Goal: Transaction & Acquisition: Purchase product/service

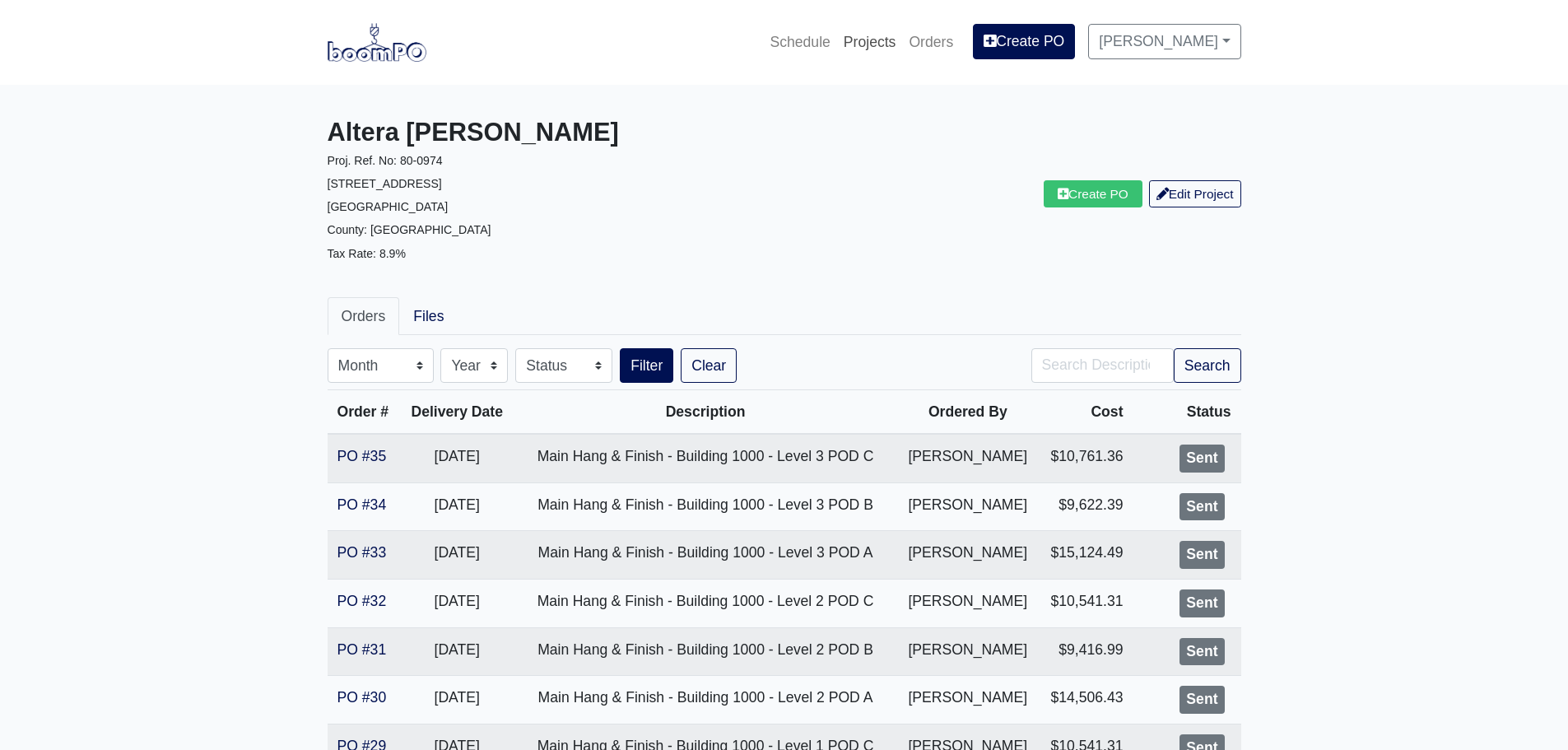
click at [866, 42] on link "Projects" at bounding box center [870, 42] width 66 height 36
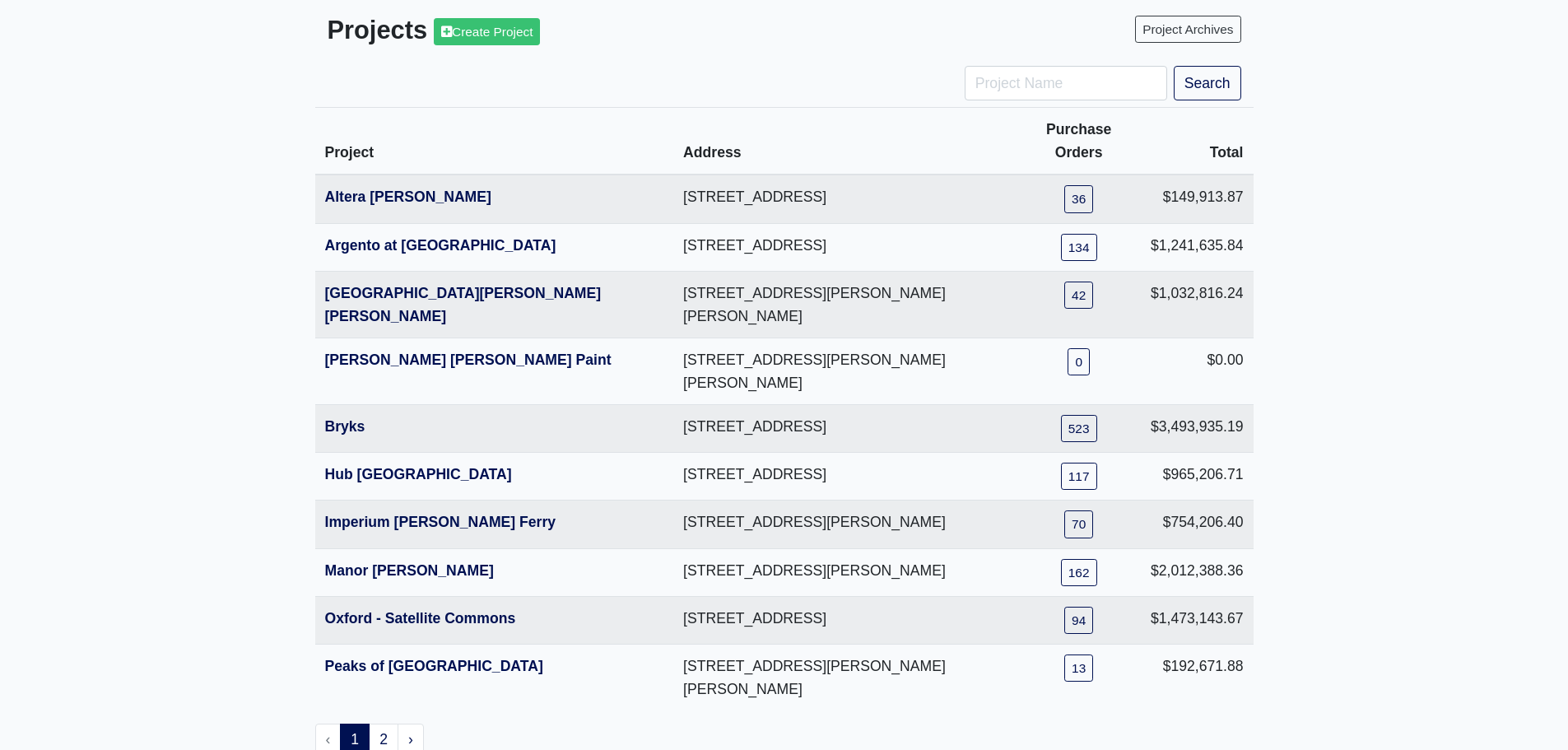
scroll to position [134, 0]
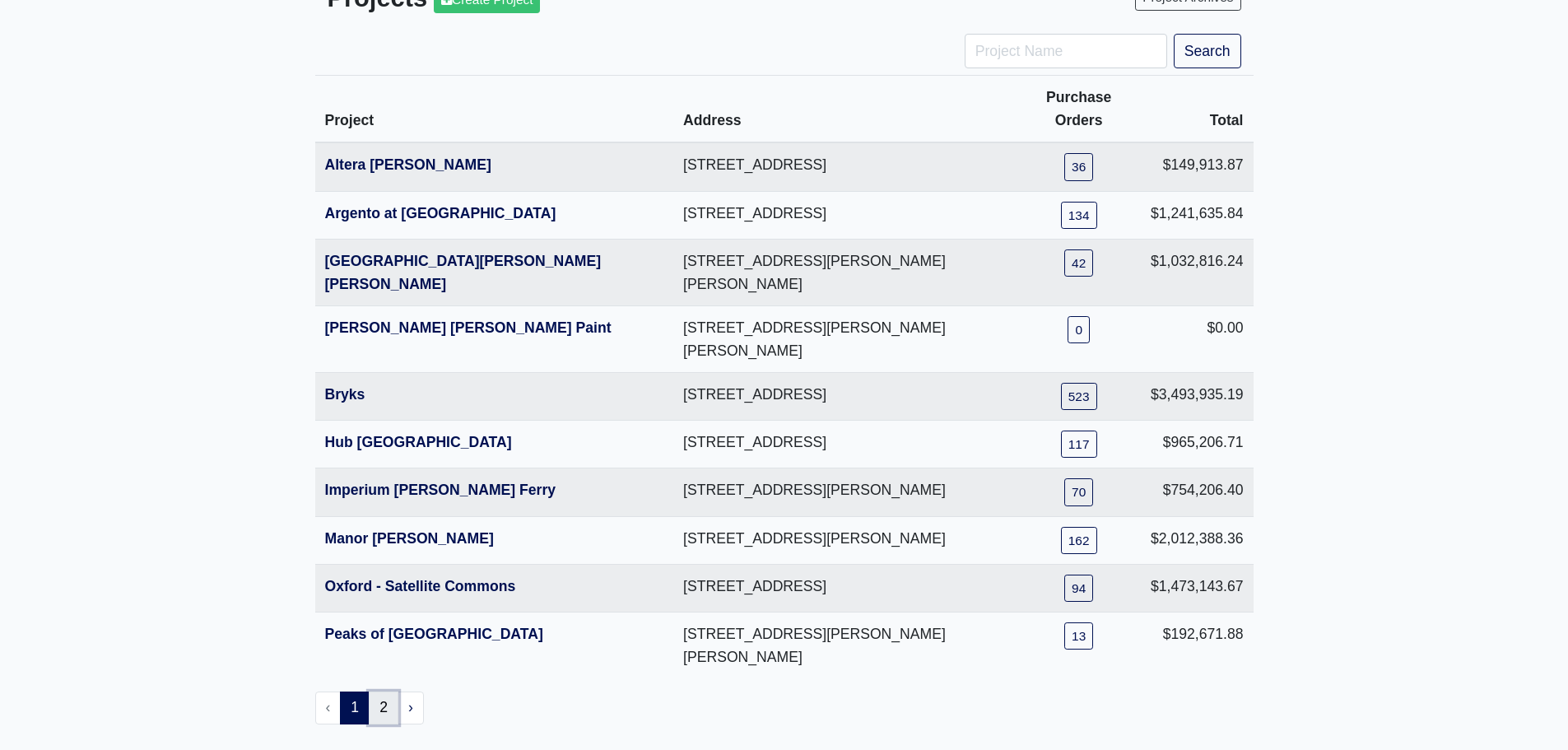
click at [383, 692] on link "2" at bounding box center [384, 708] width 30 height 33
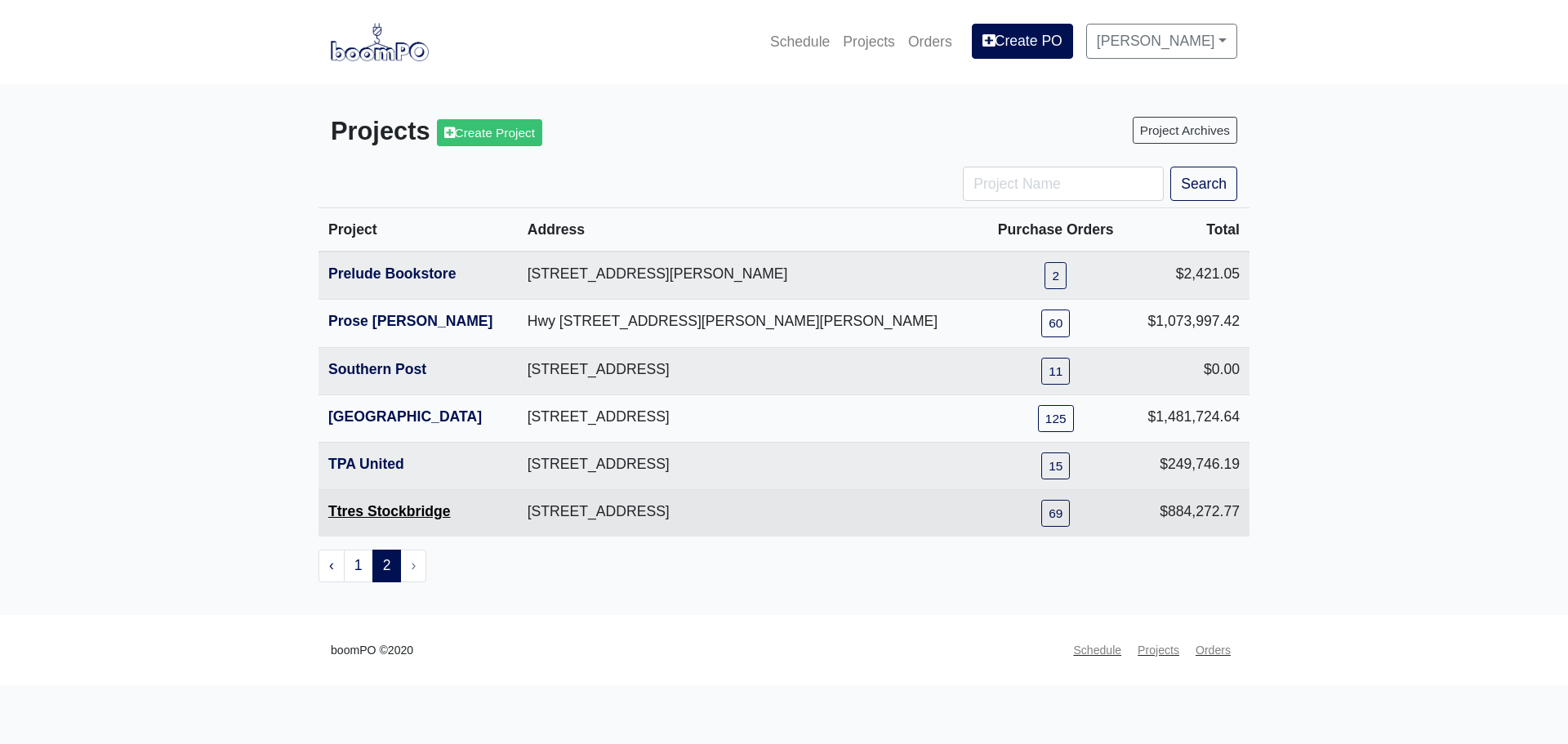
click at [397, 510] on link "Ttres Stockbridge" at bounding box center [389, 511] width 122 height 17
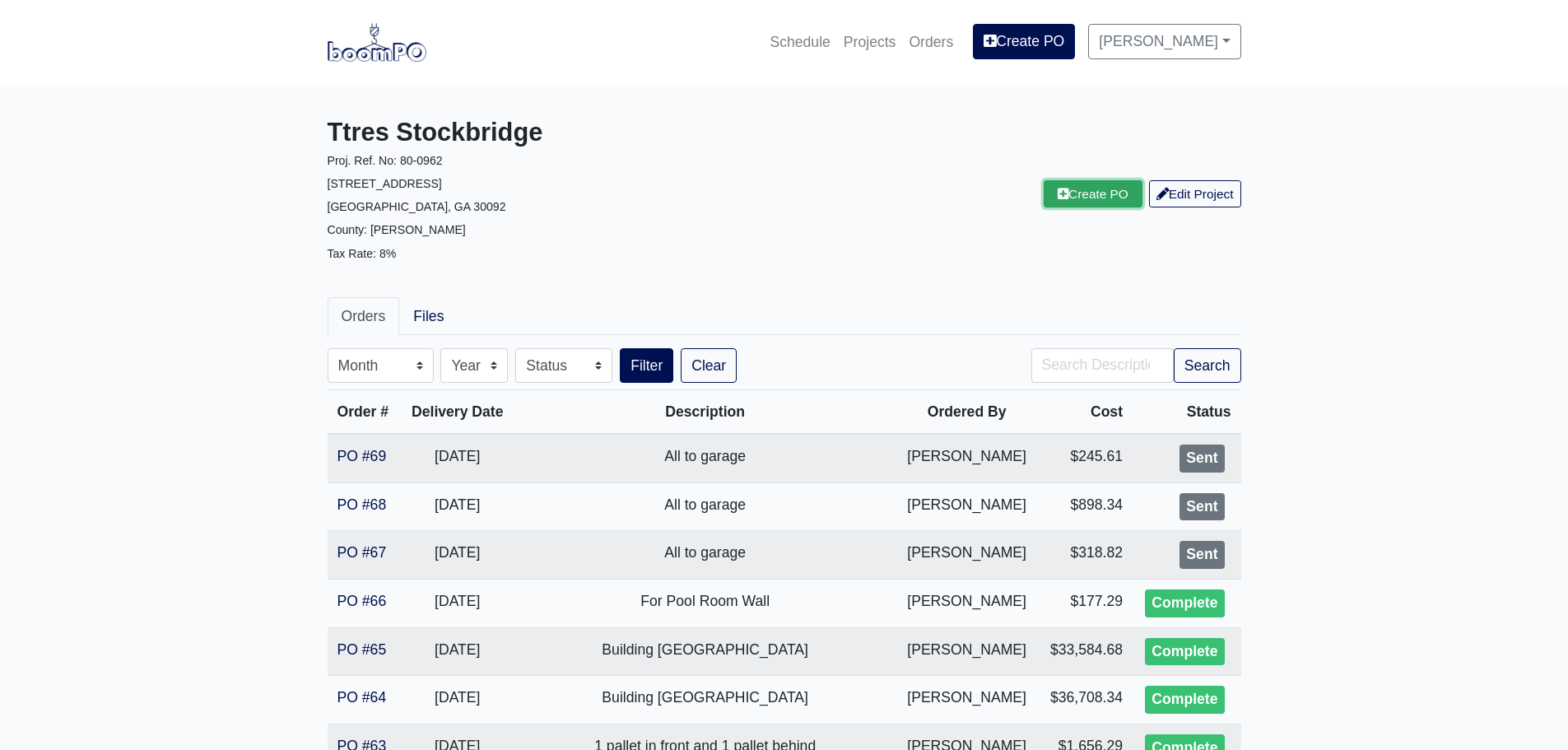
click at [1086, 197] on link "Create PO" at bounding box center [1093, 193] width 99 height 27
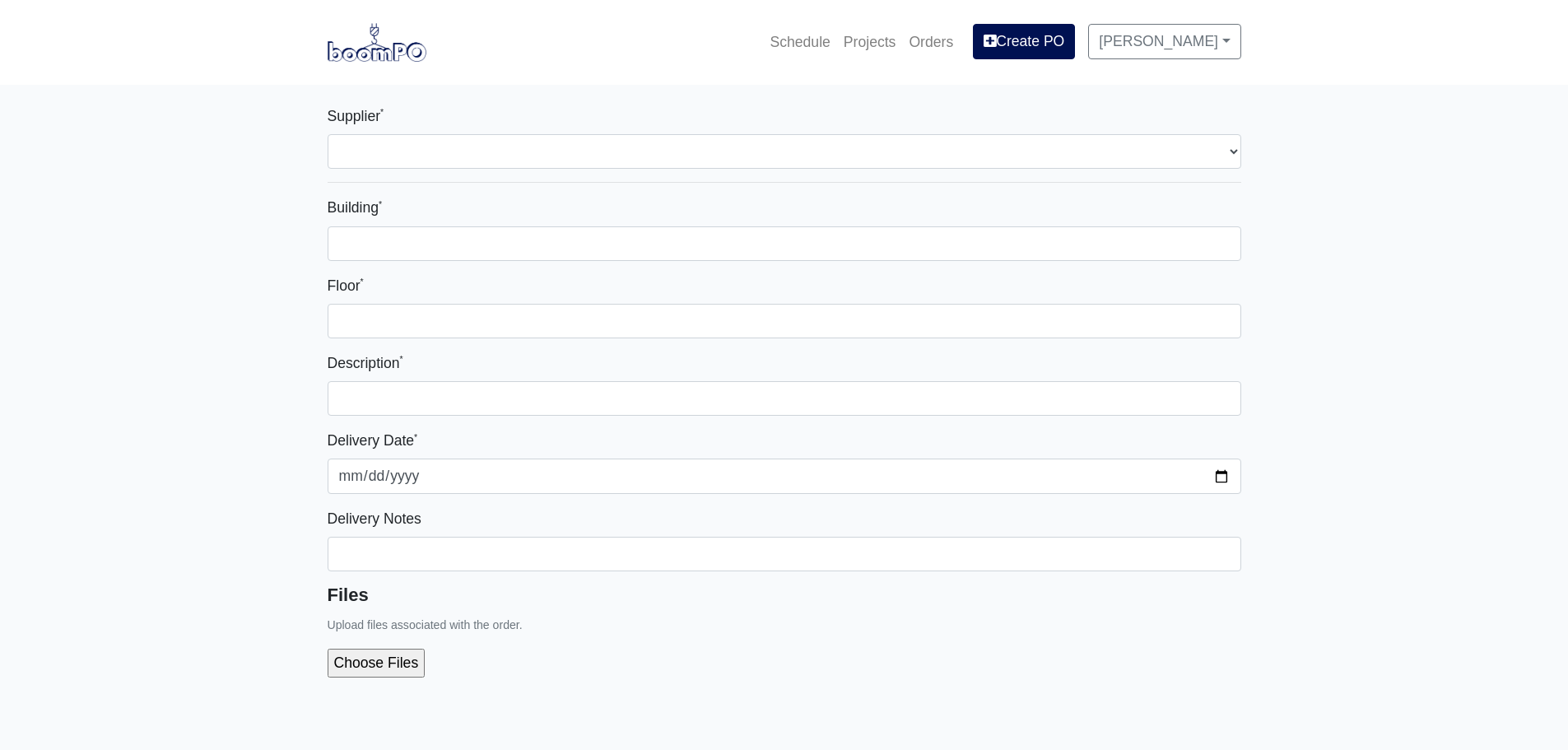
select select
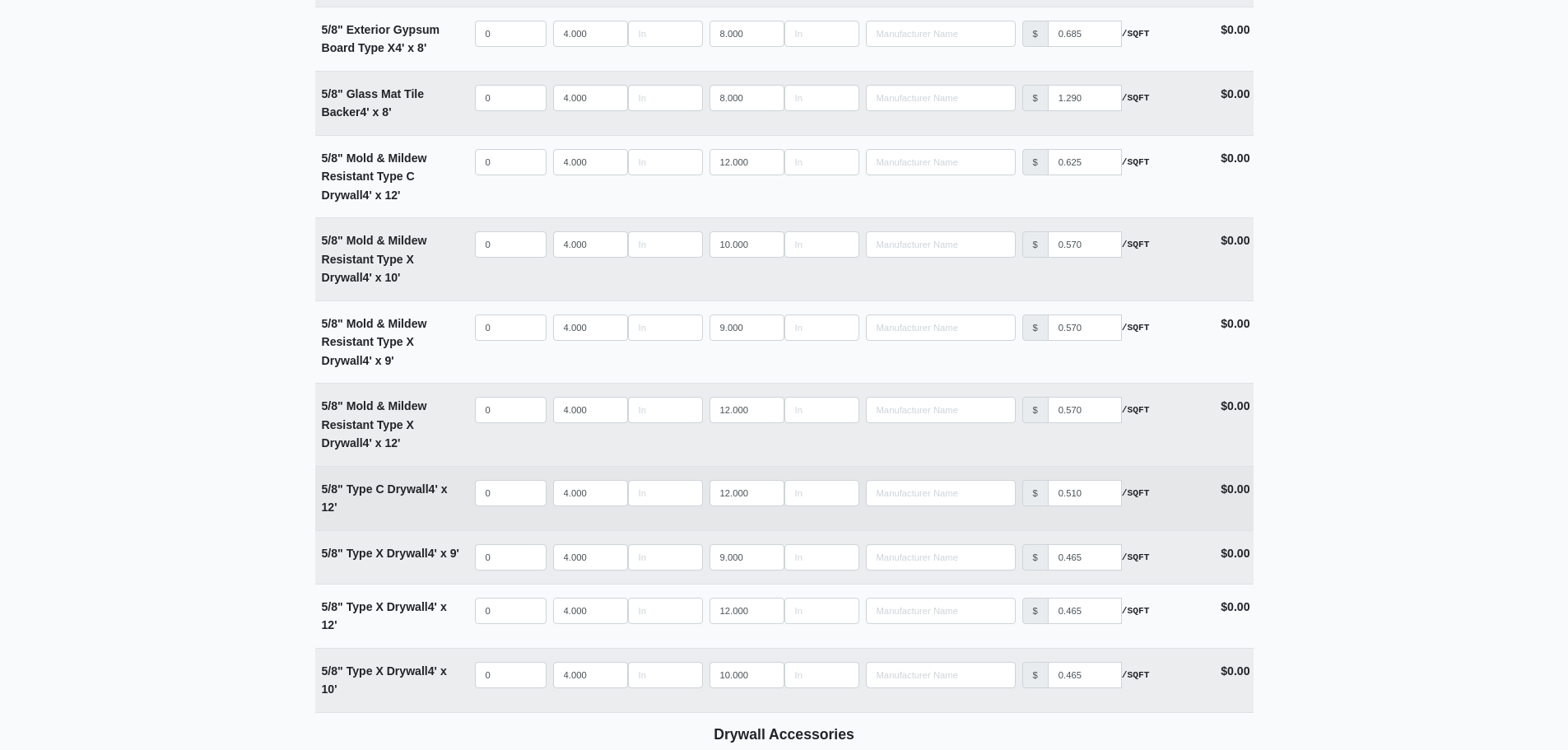
scroll to position [1070, 0]
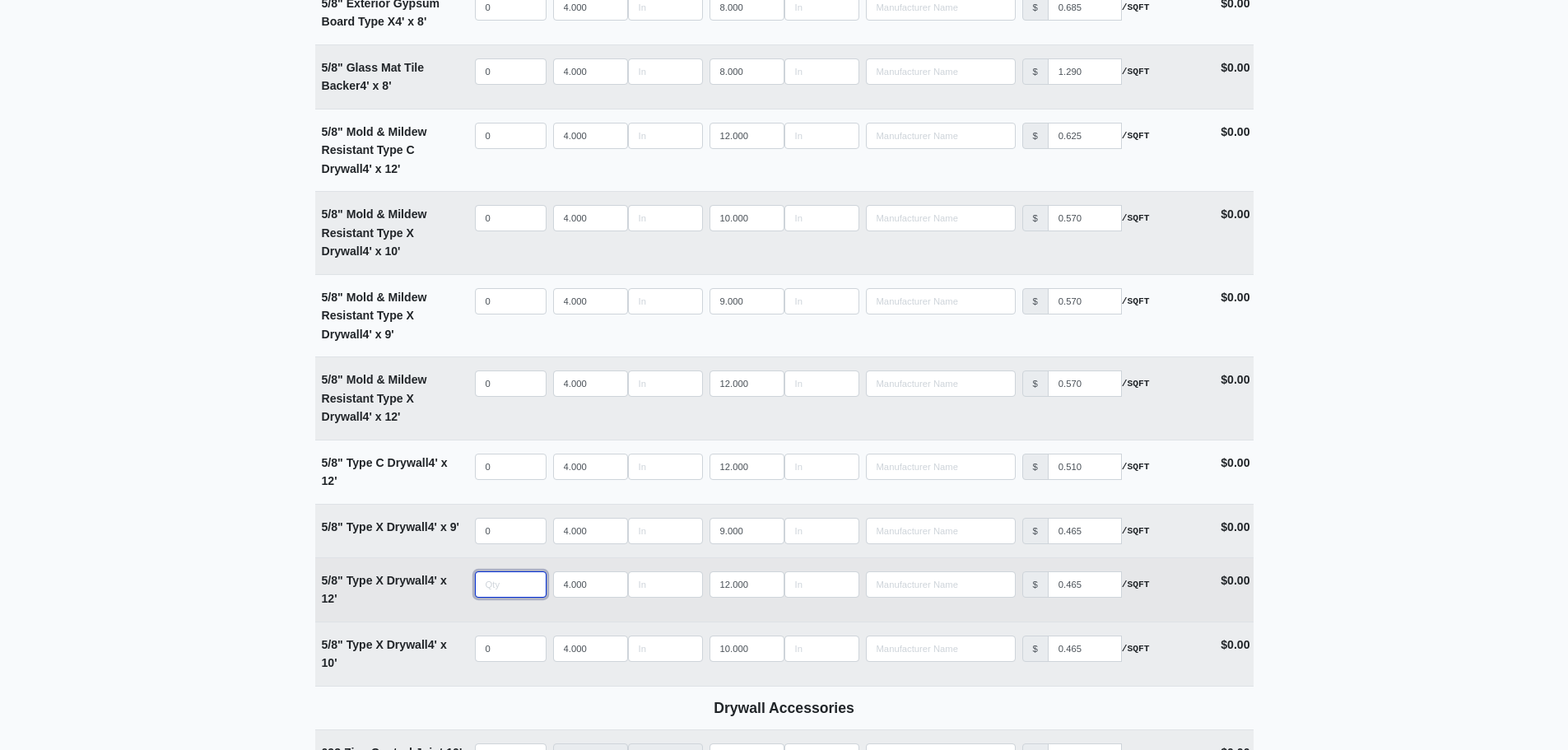
click at [507, 586] on input "quantity" at bounding box center [510, 584] width 71 height 26
type input "3"
select select
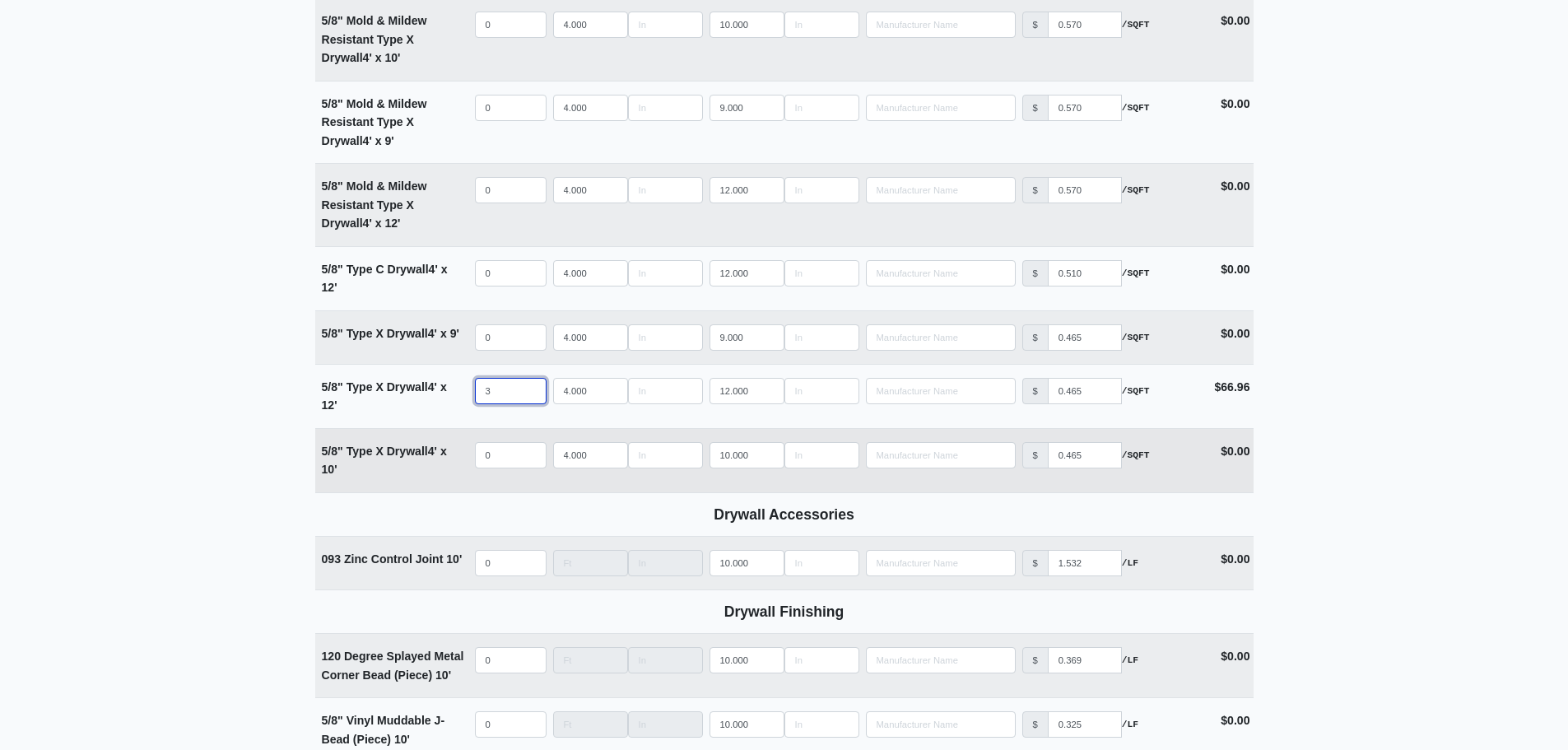
scroll to position [1235, 0]
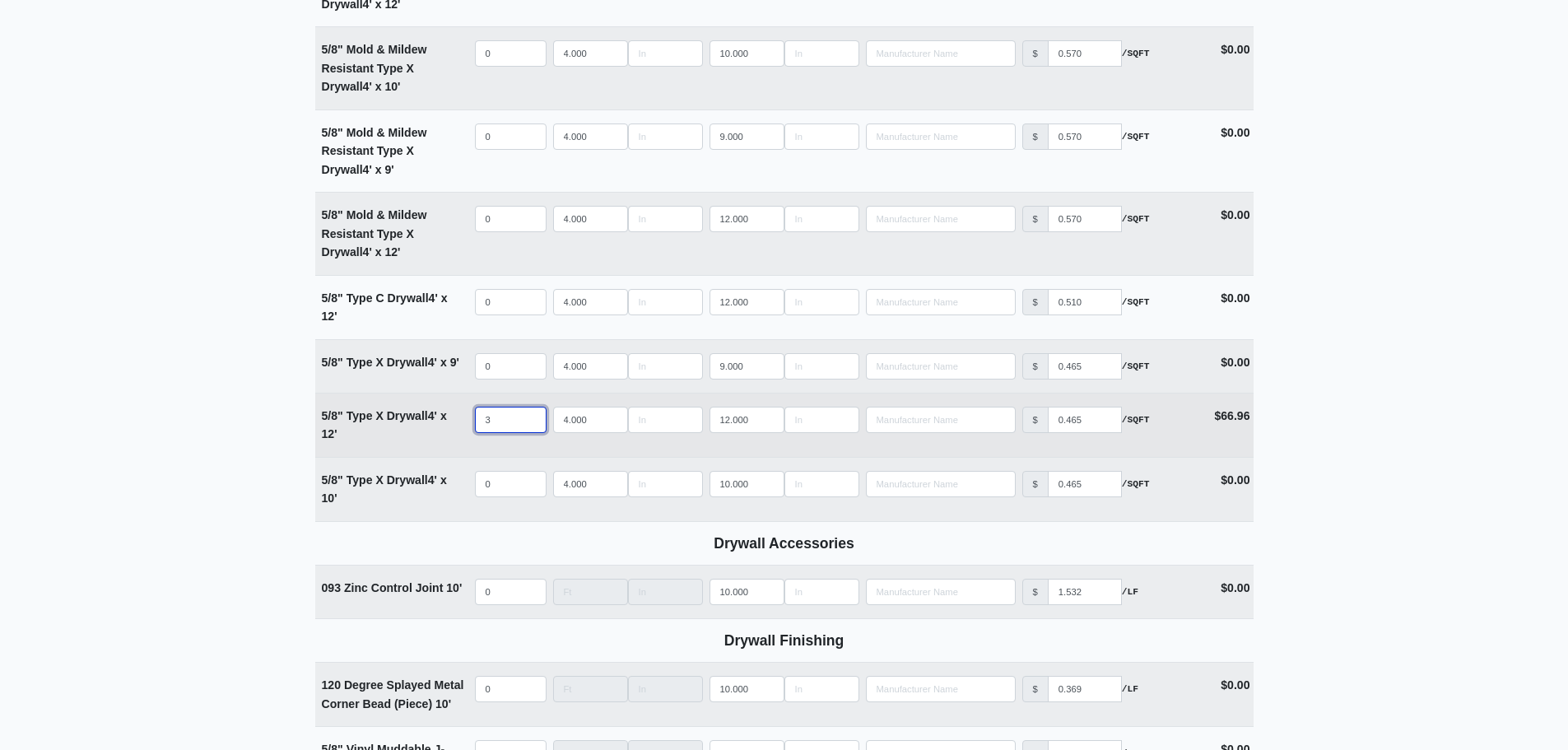
select select
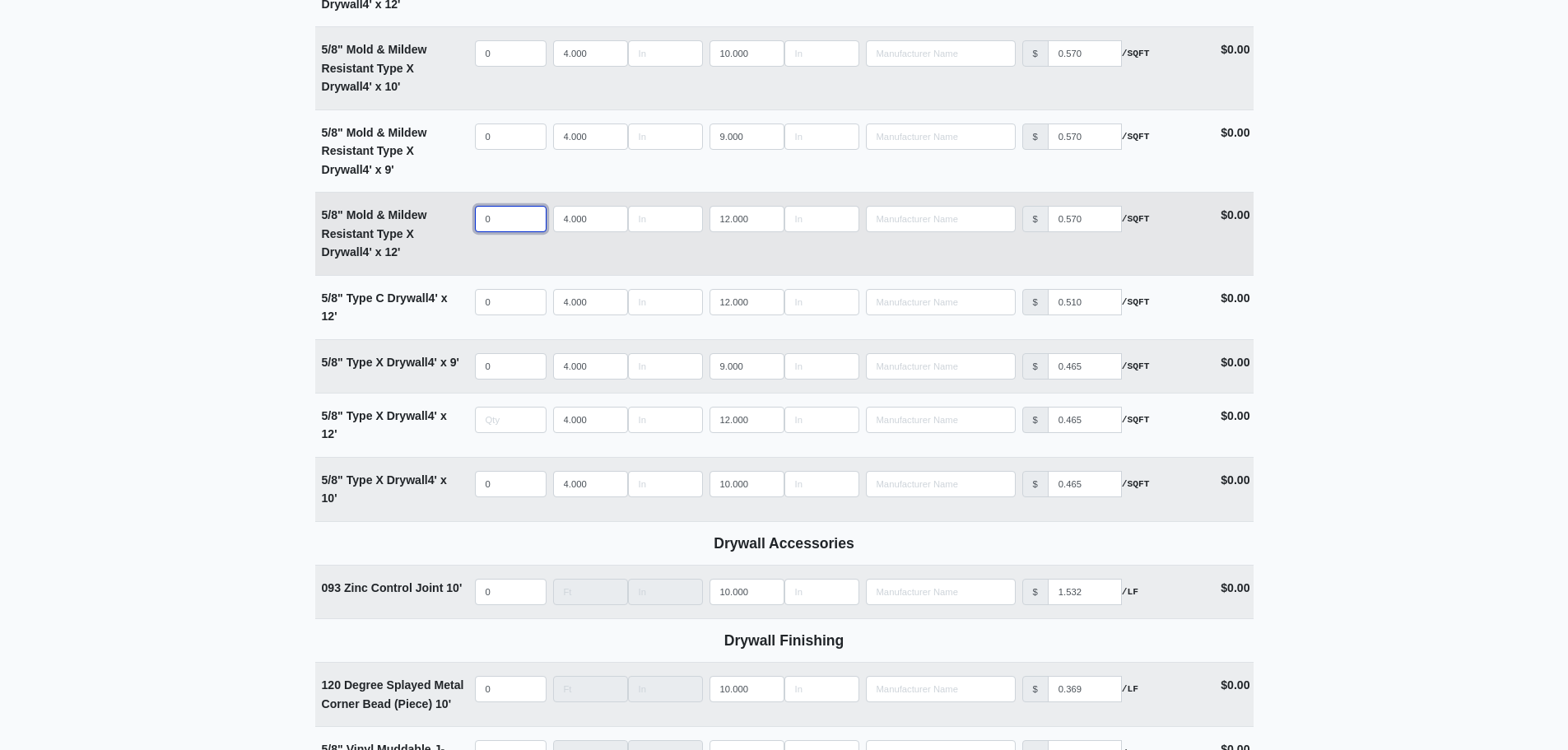
type input "0"
click at [491, 227] on input "quantity" at bounding box center [510, 218] width 71 height 26
type input "3"
select select
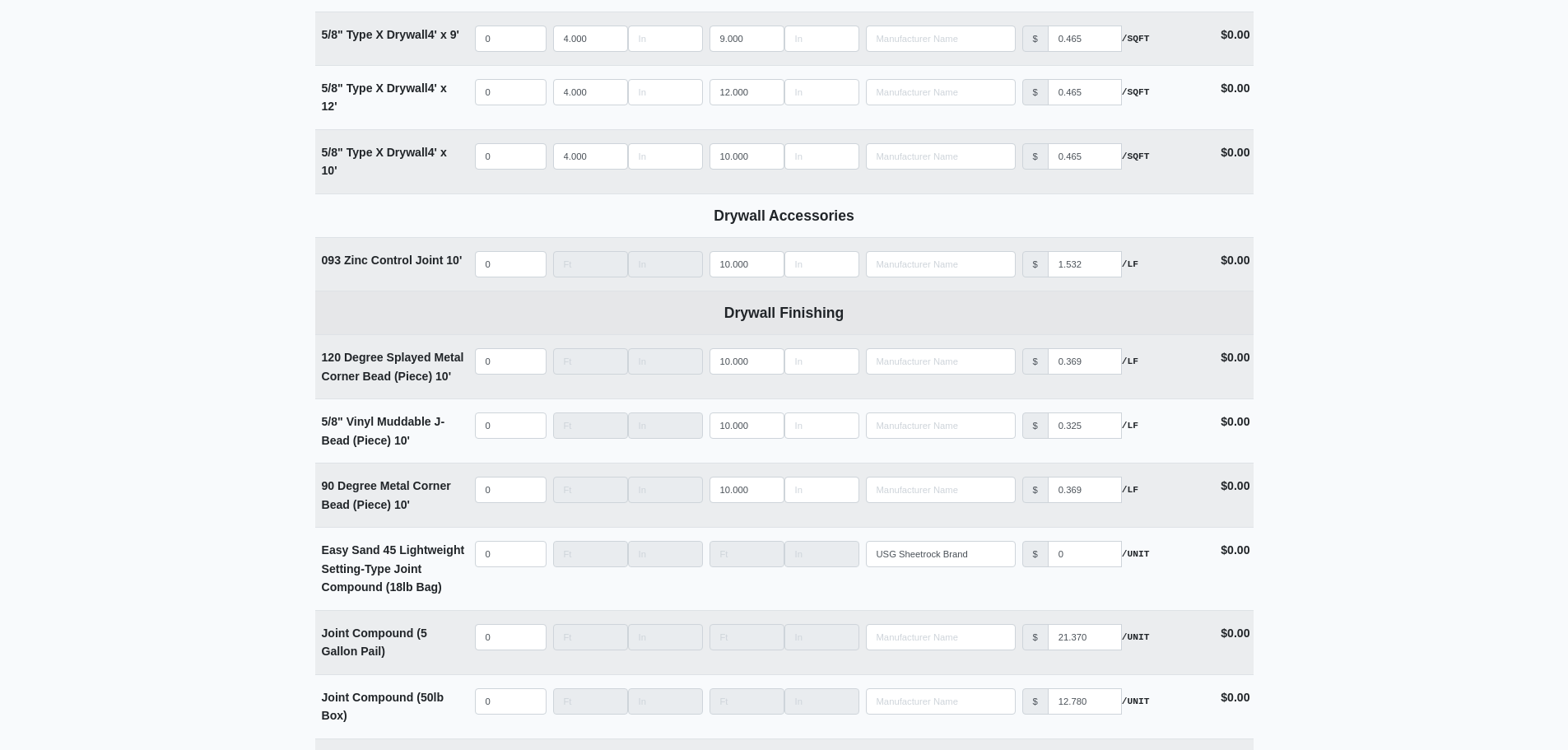
scroll to position [1564, 0]
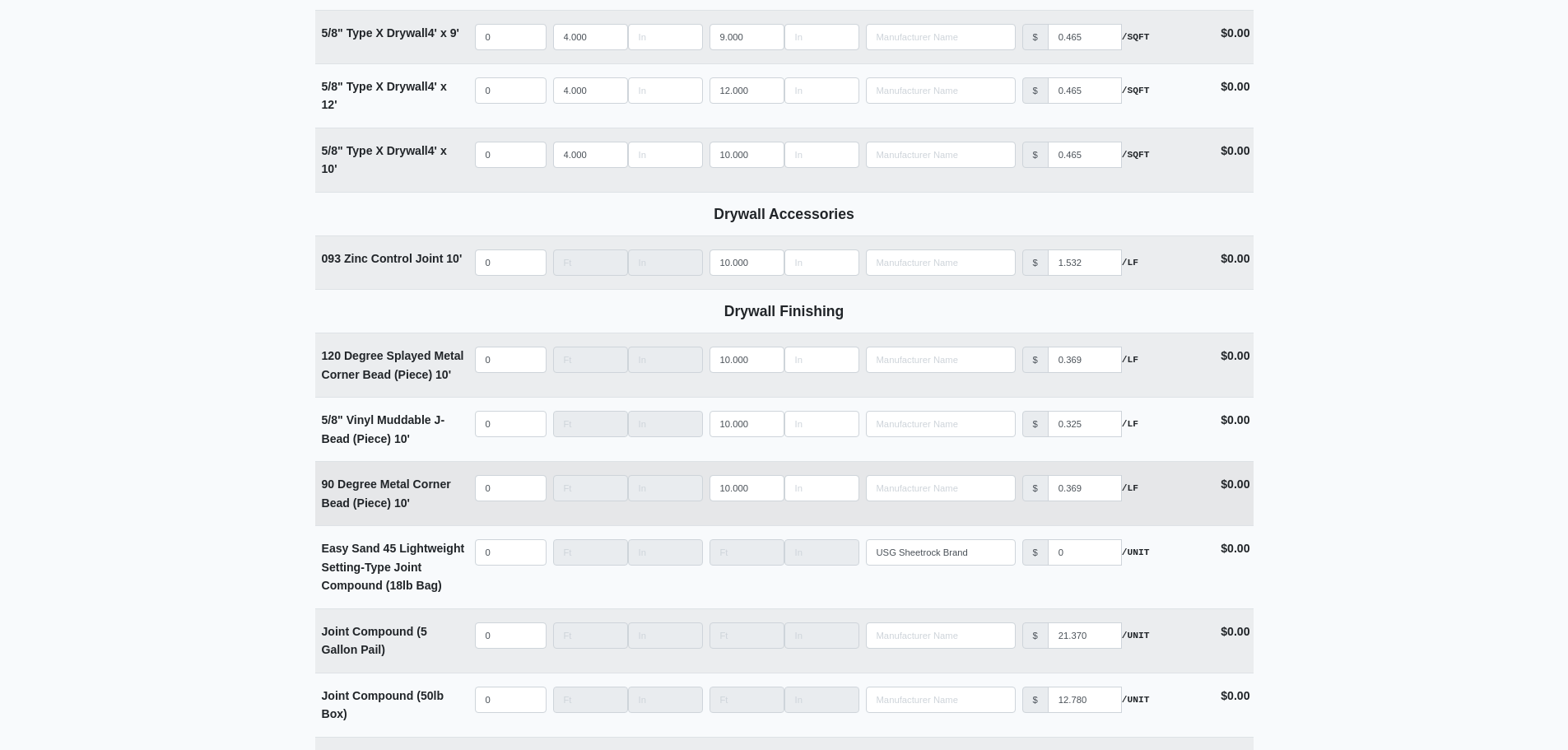
type input "3"
click at [488, 489] on input "quantity" at bounding box center [510, 487] width 71 height 26
type input "1"
select select
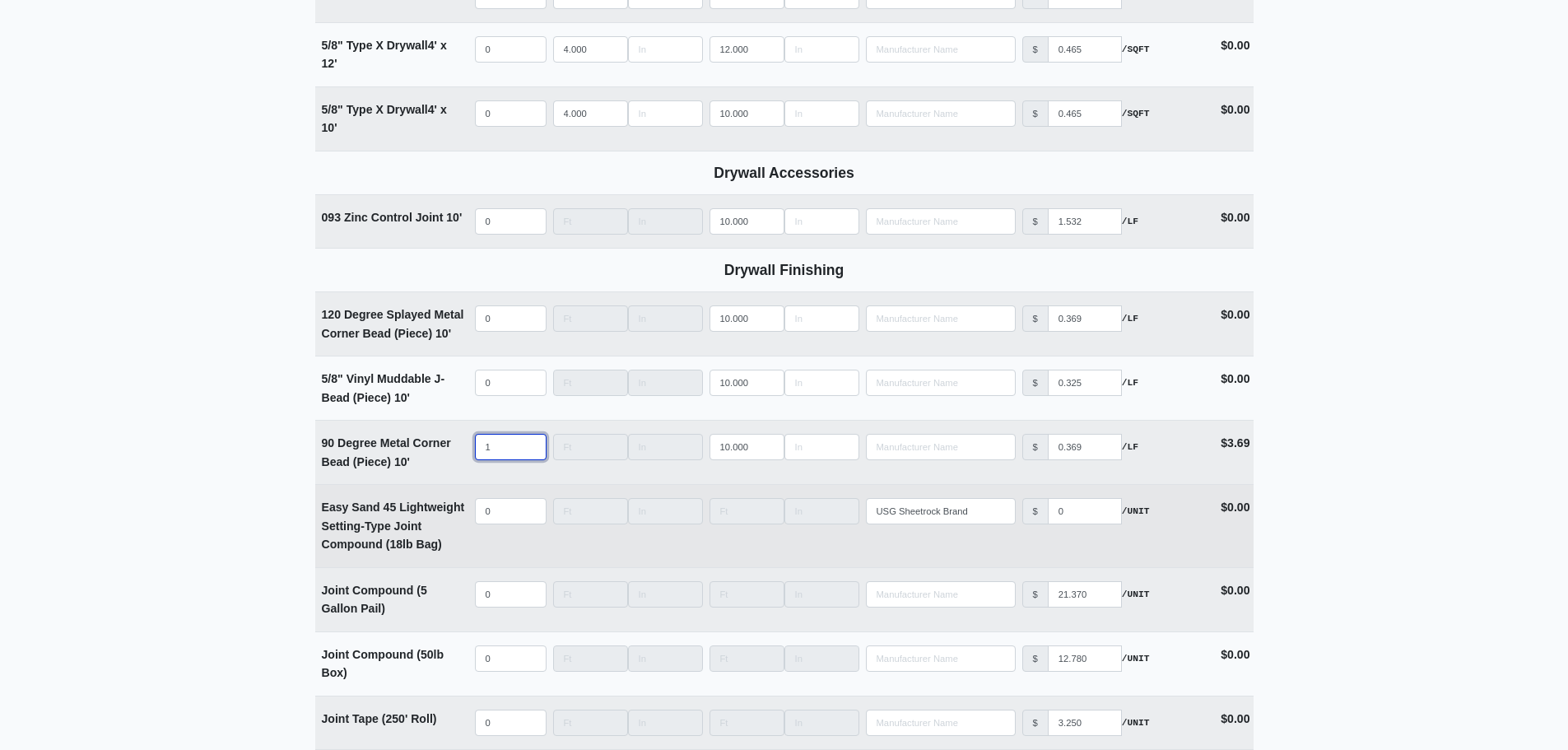
scroll to position [1646, 0]
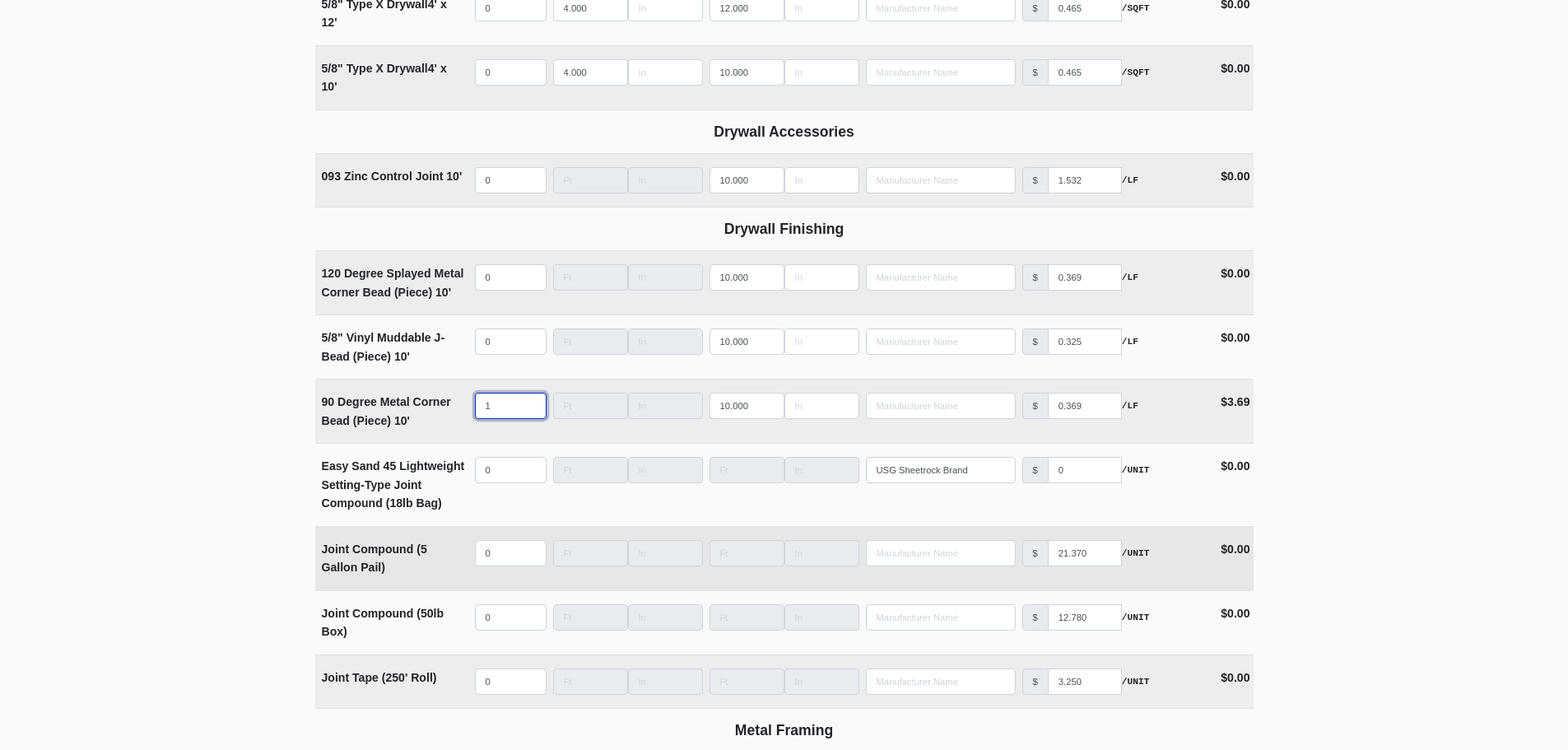
type input "1"
click at [512, 558] on input "quantity" at bounding box center [510, 553] width 71 height 26
type input "2"
select select
type input "2"
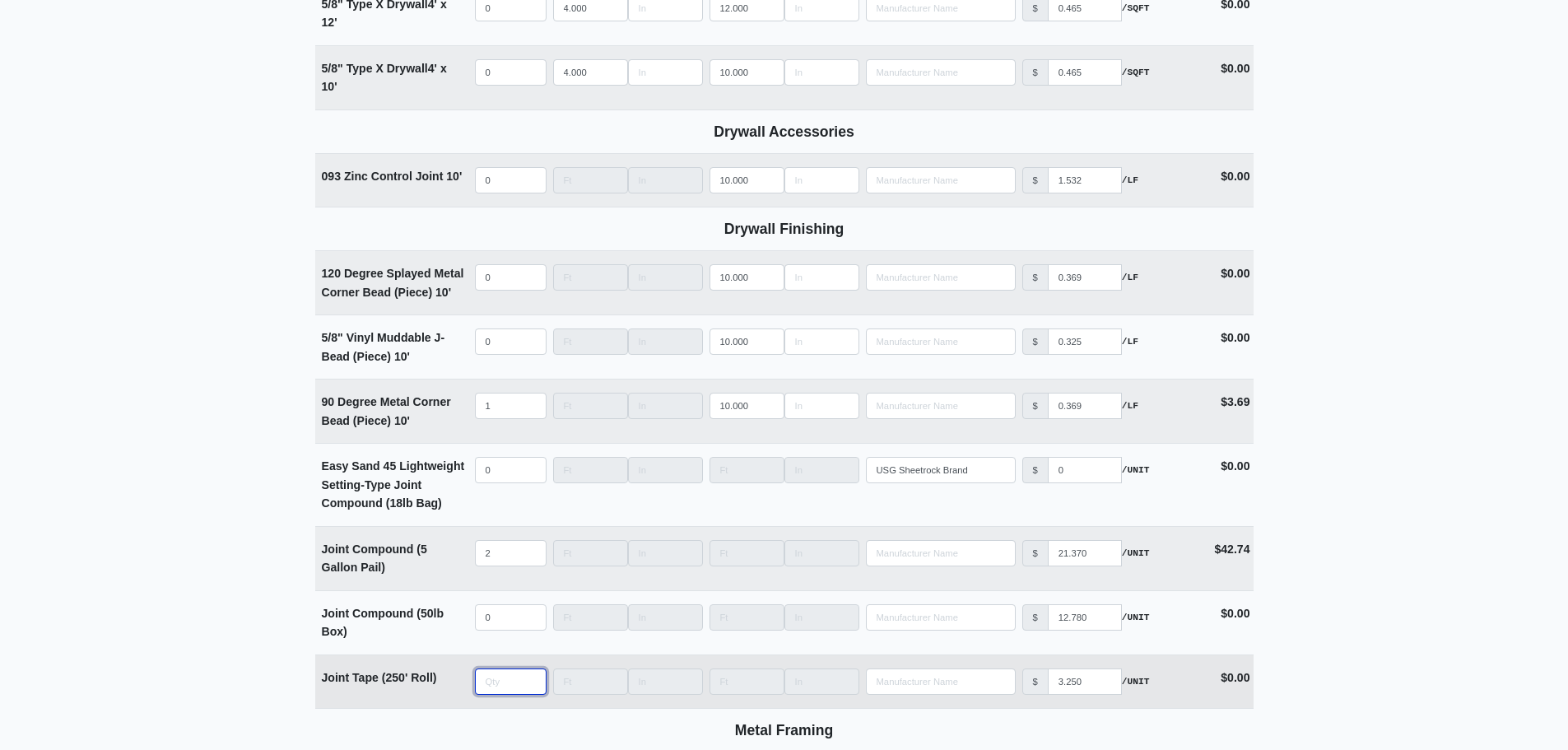
click at [498, 687] on input "quantity" at bounding box center [510, 682] width 71 height 26
type input "1"
select select
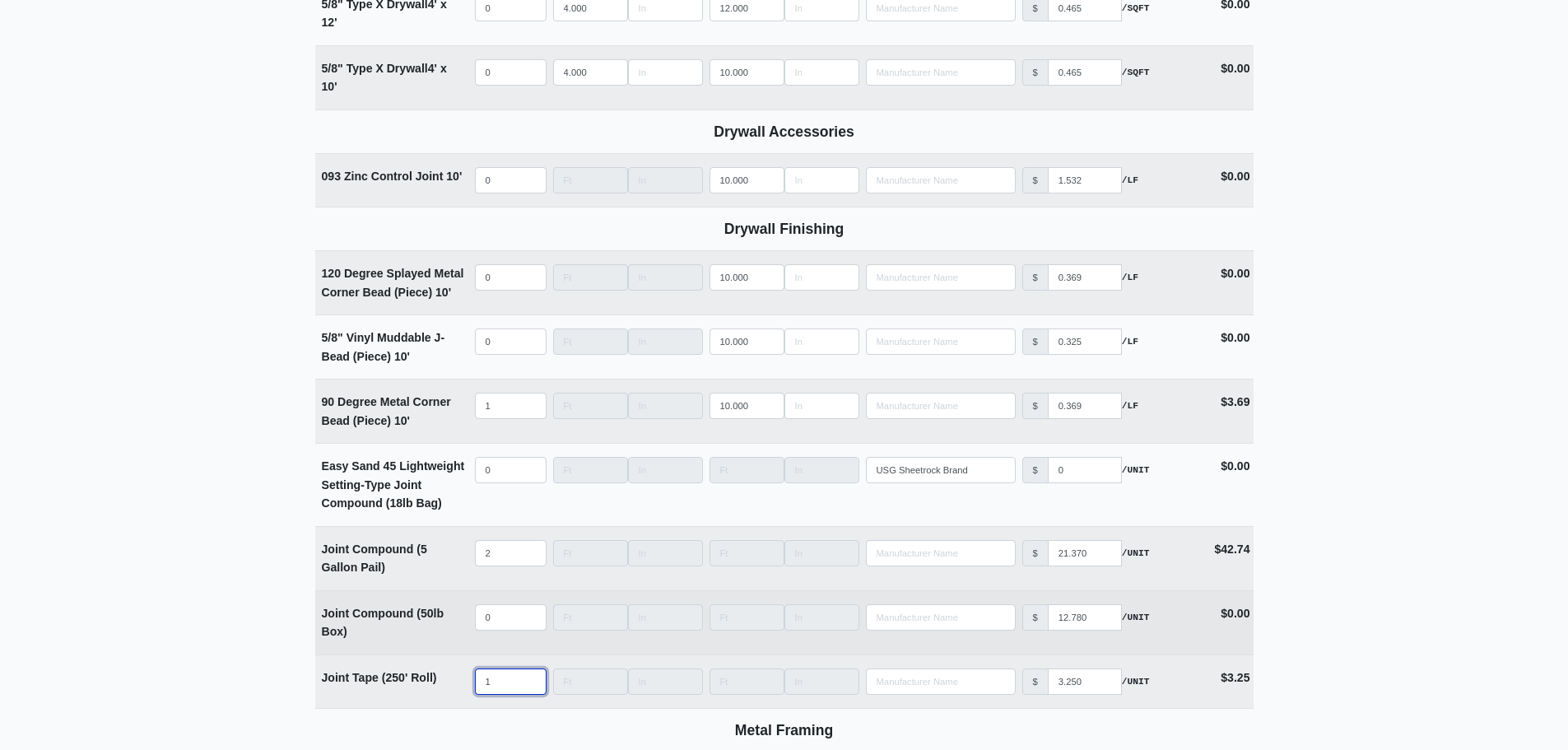
type input "1"
click at [447, 648] on td "Joint Compound (50lb Box)" at bounding box center [393, 622] width 156 height 64
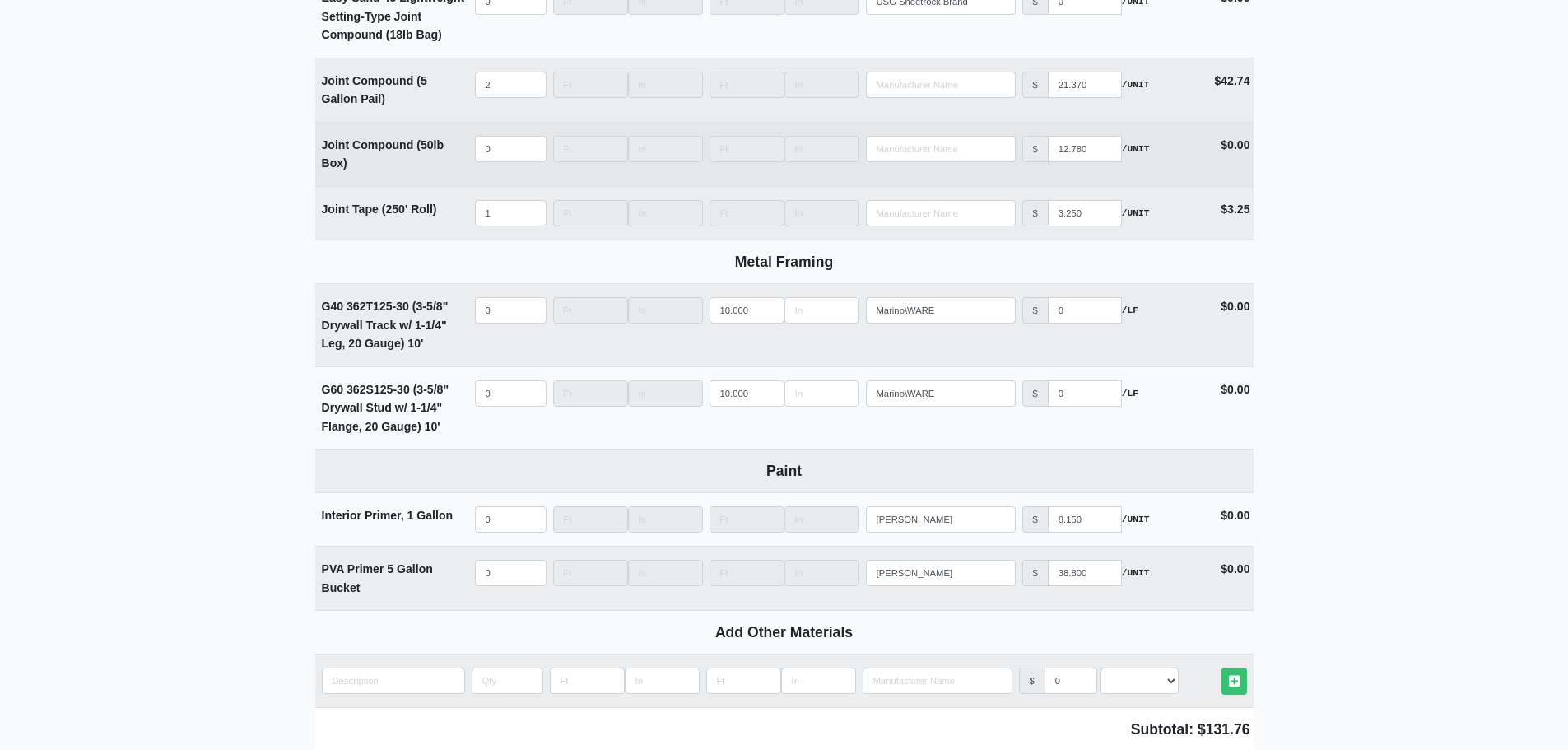
scroll to position [2140, 0]
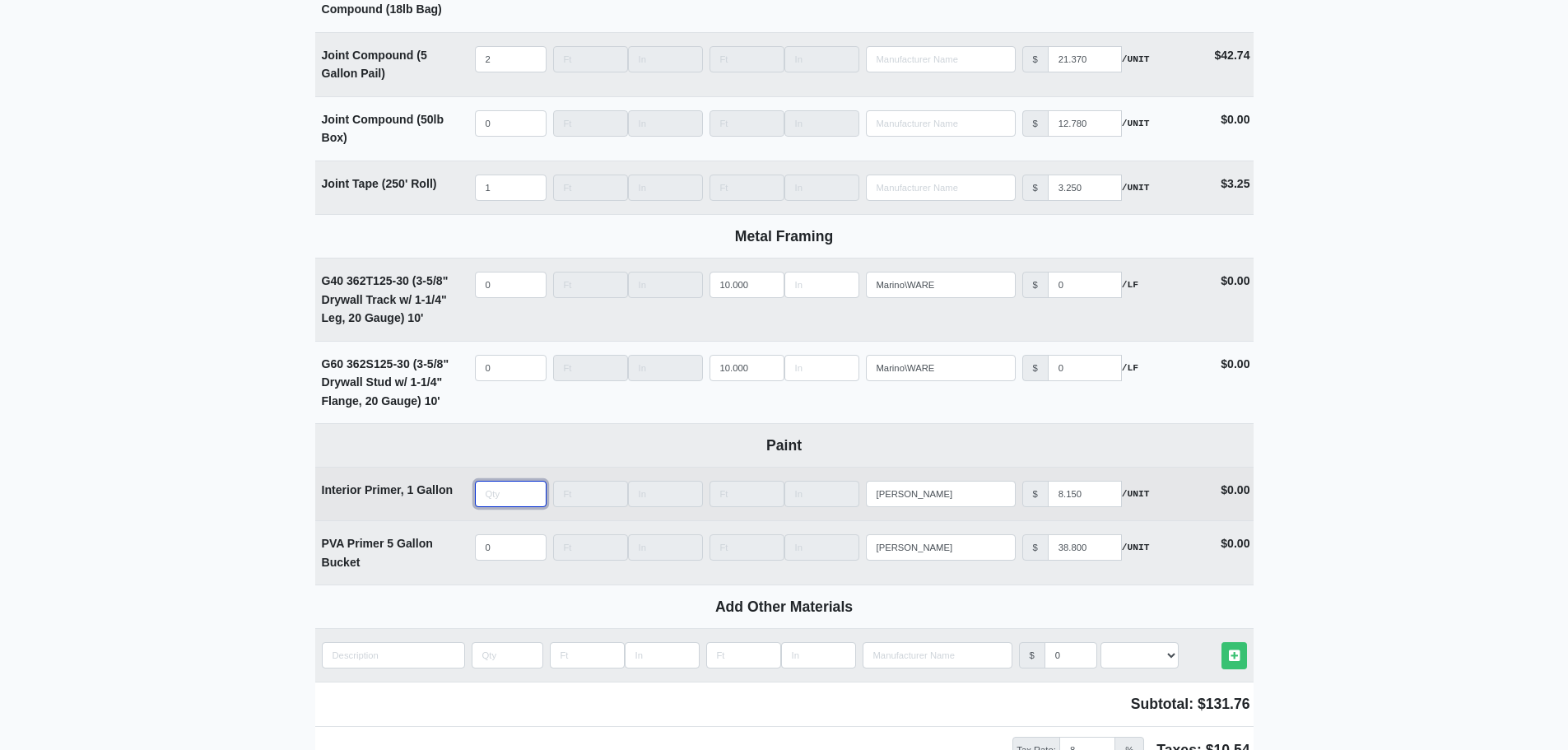
click at [499, 505] on input "quantity" at bounding box center [510, 494] width 71 height 26
type input "3"
select select
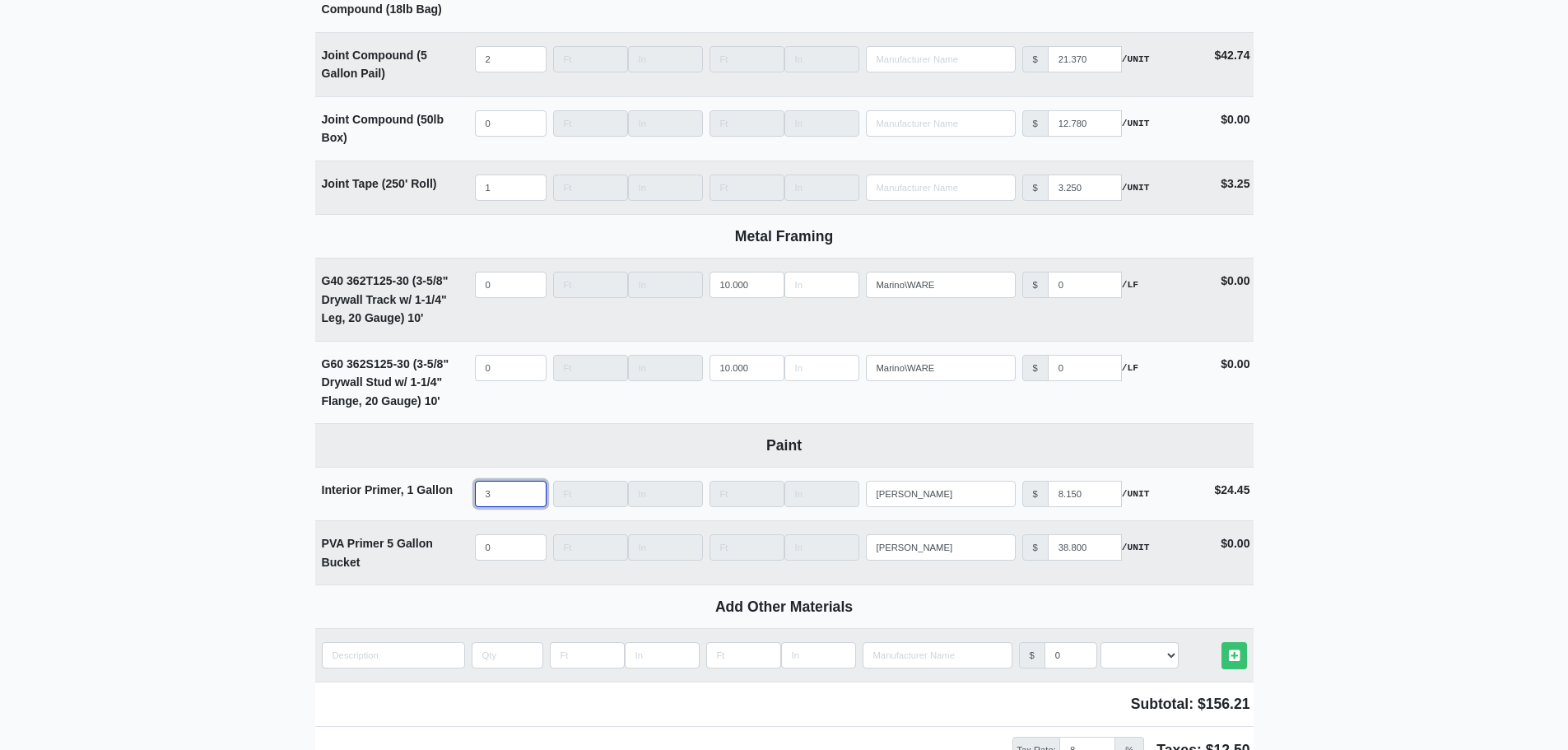
type input "3"
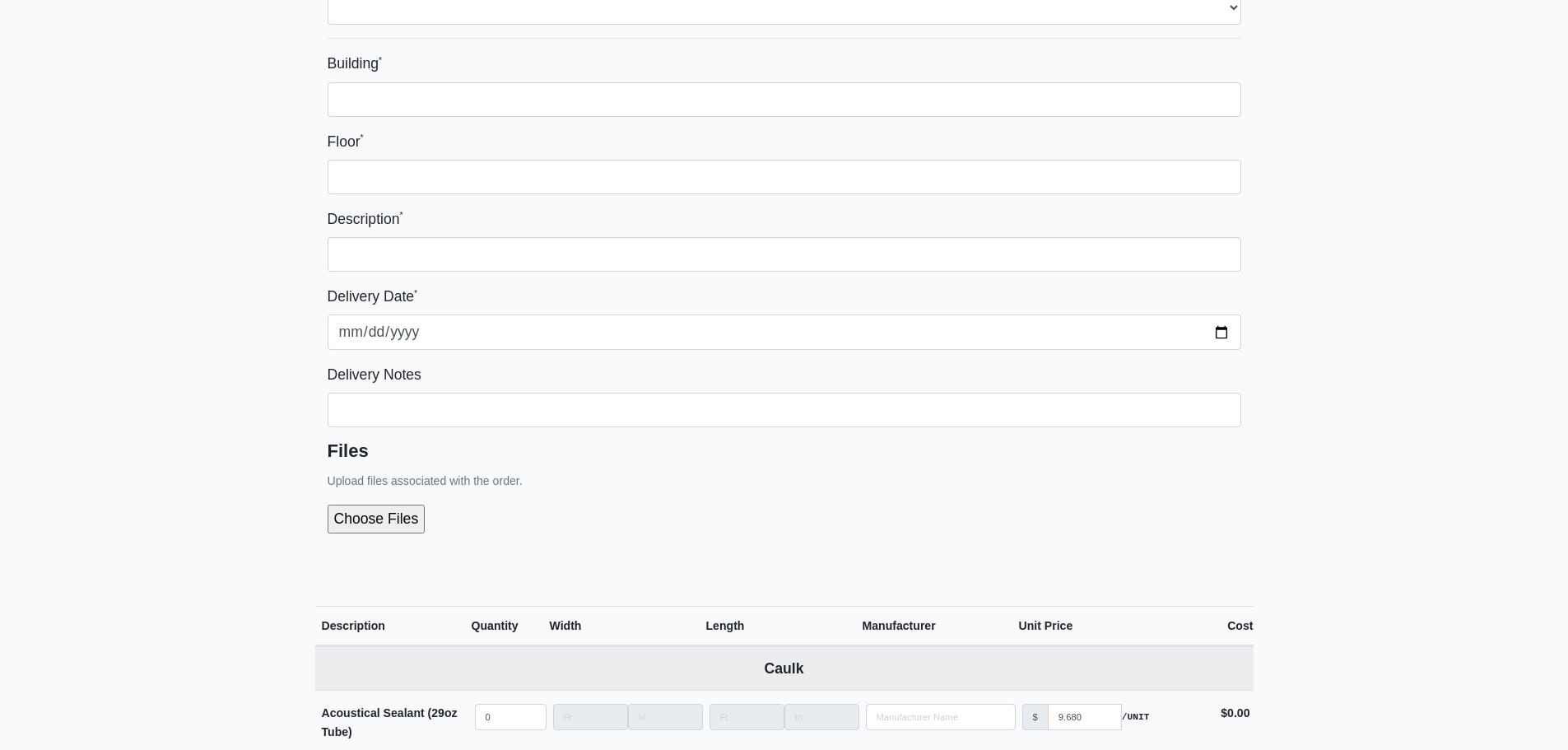
scroll to position [0, 0]
